Goal: Navigation & Orientation: Find specific page/section

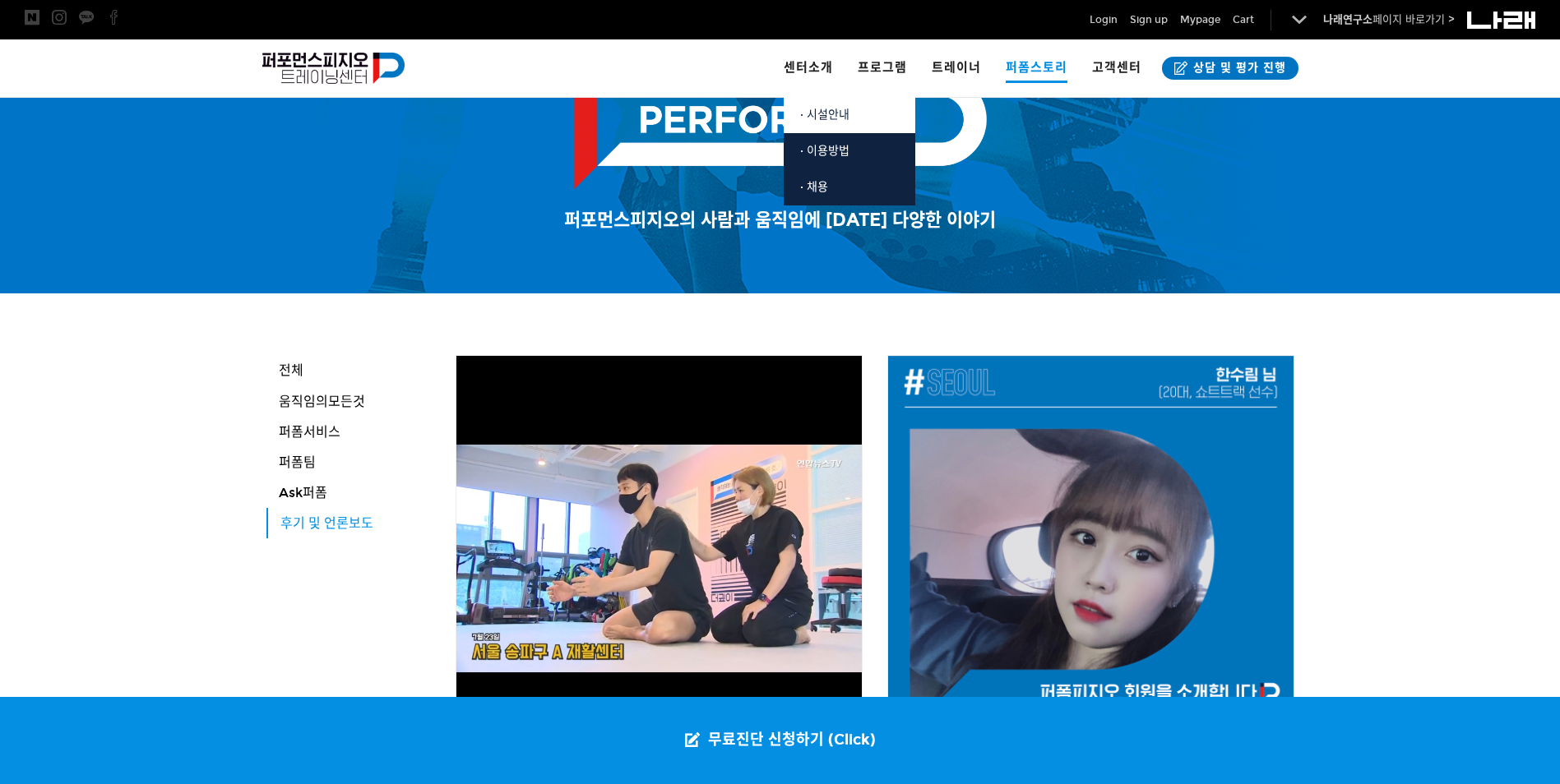
scroll to position [82, 0]
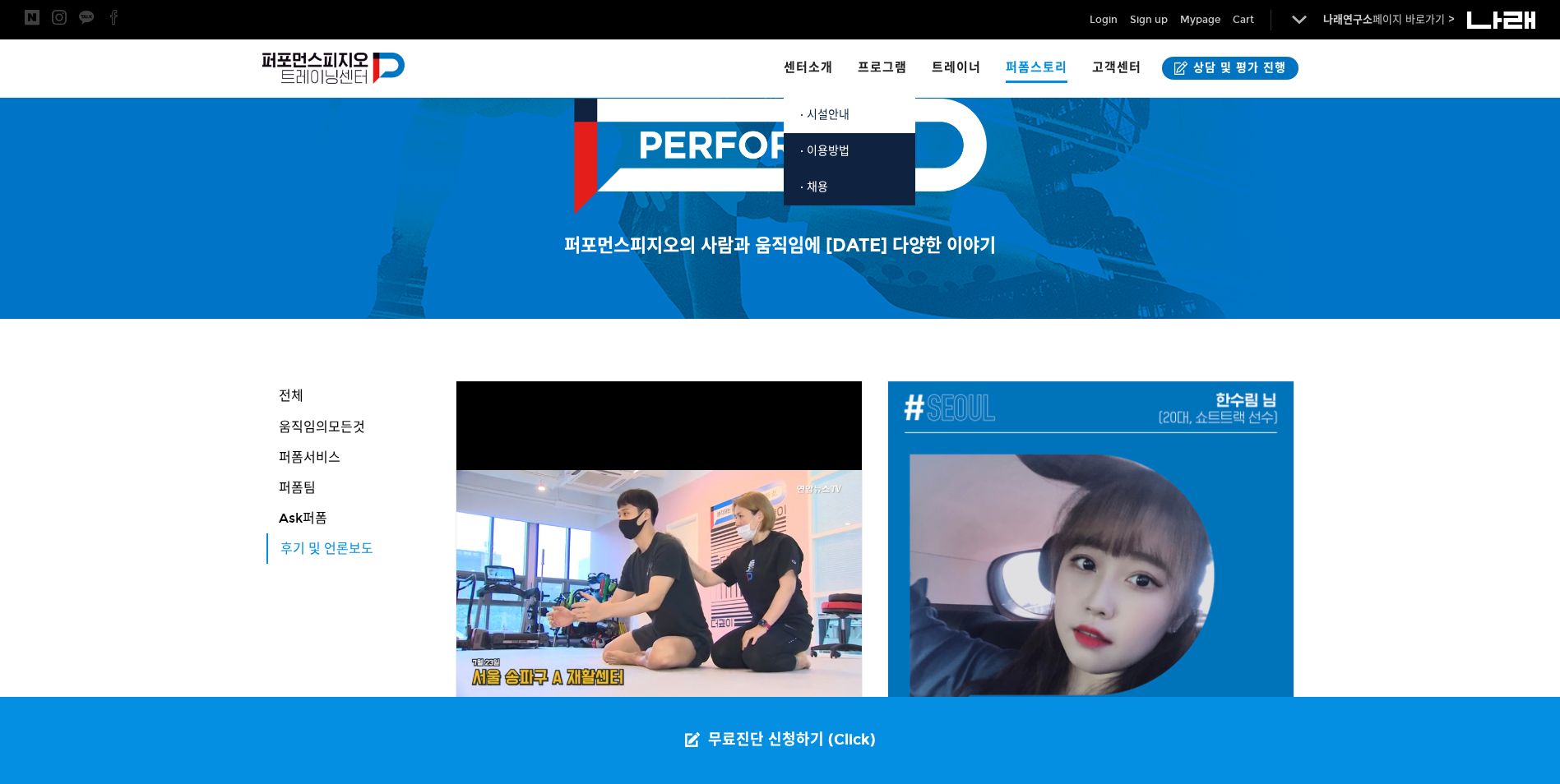
click at [831, 113] on span "· 시설안내" at bounding box center [825, 114] width 49 height 14
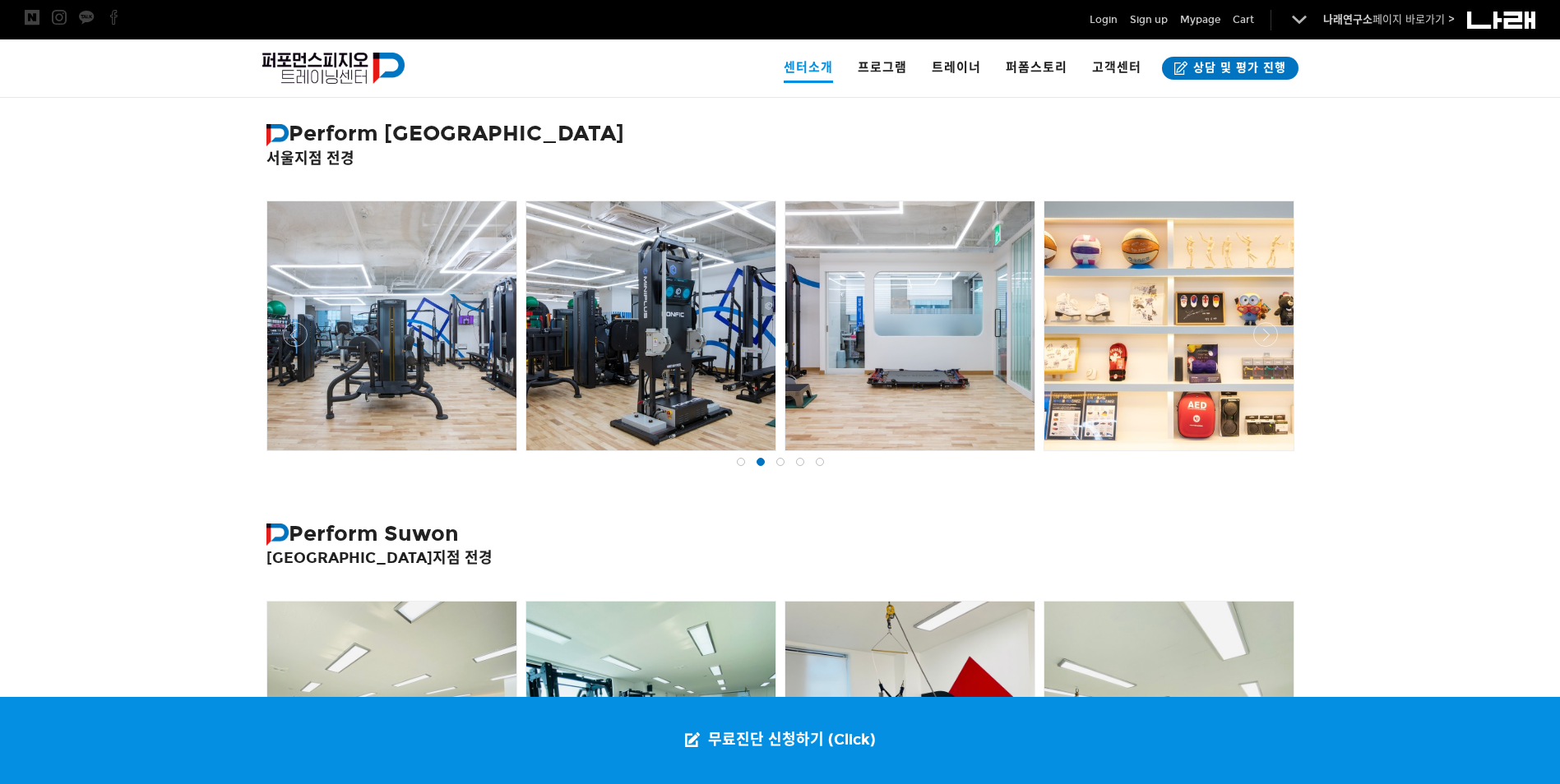
scroll to position [246, 0]
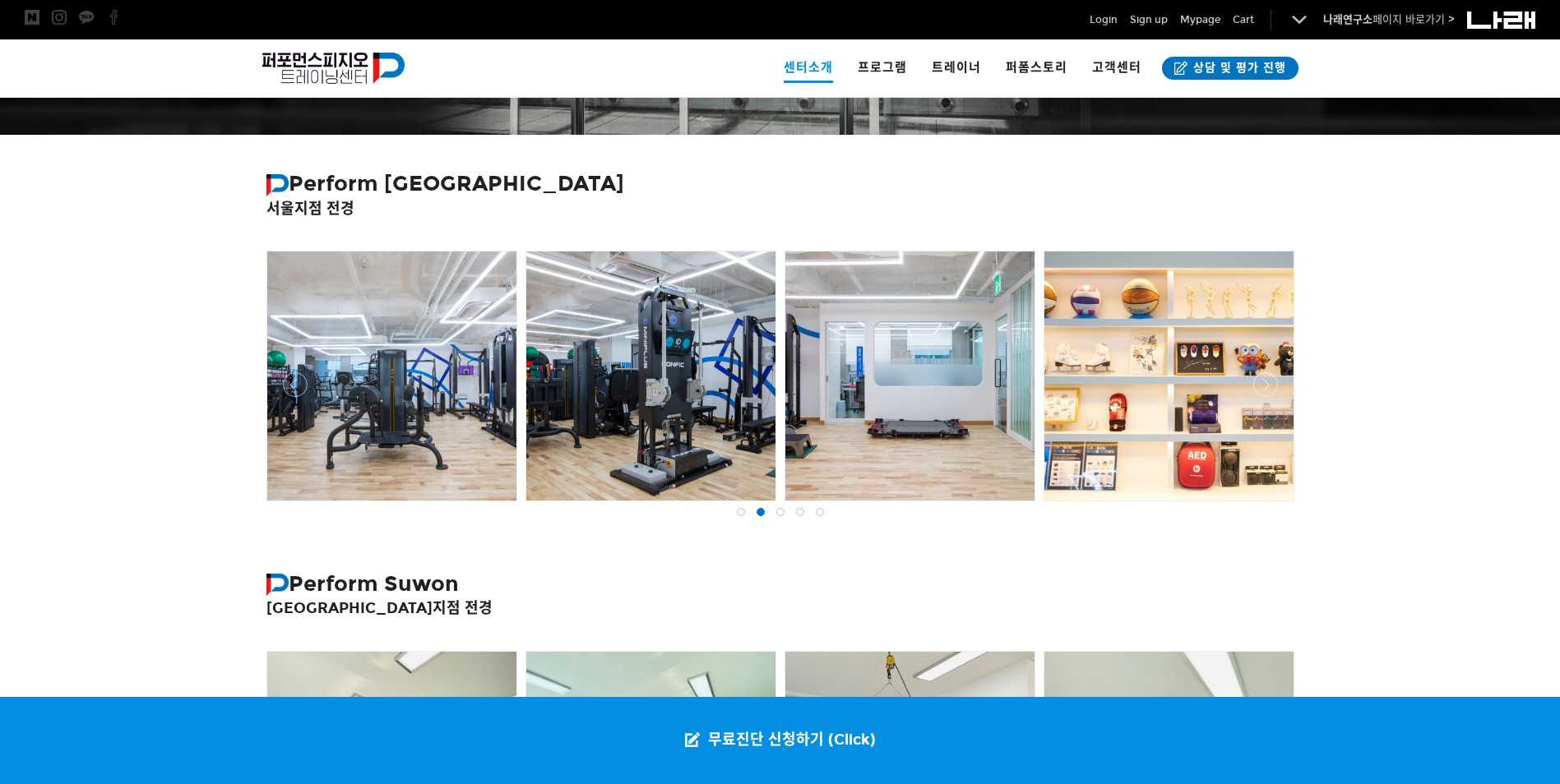
click at [434, 437] on div at bounding box center [392, 376] width 249 height 249
